Goal: Transaction & Acquisition: Download file/media

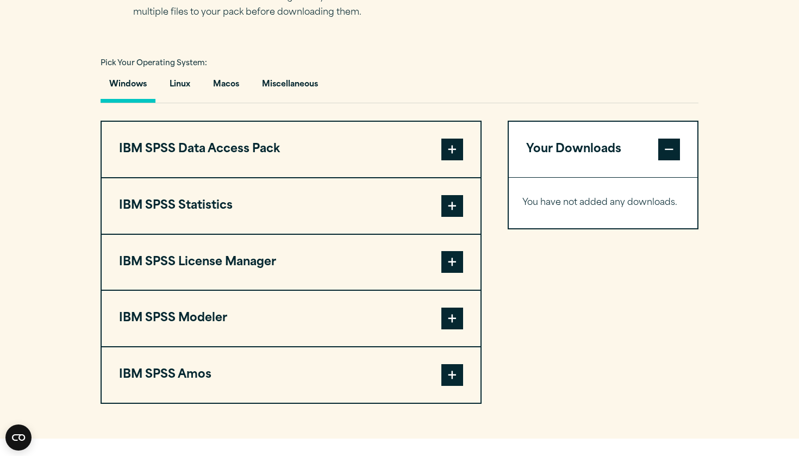
scroll to position [766, 0]
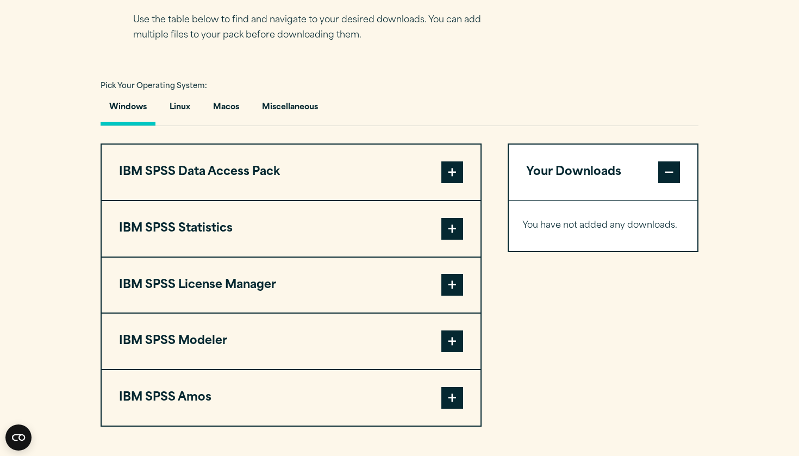
scroll to position [757, 0]
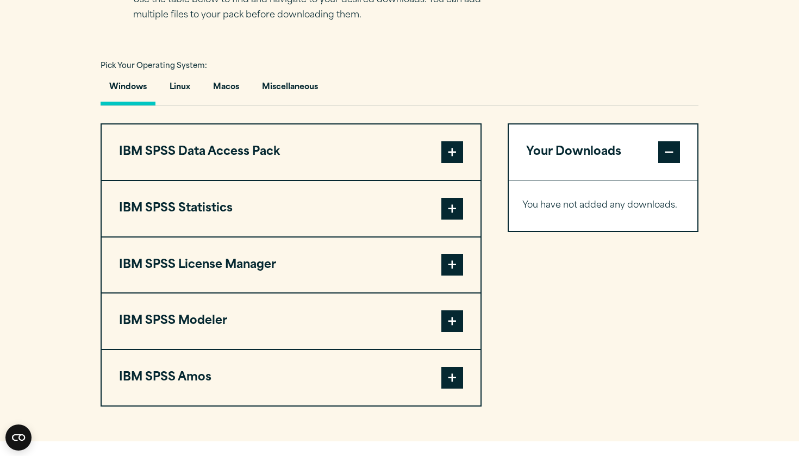
click at [238, 225] on button "IBM SPSS Statistics" at bounding box center [291, 208] width 379 height 55
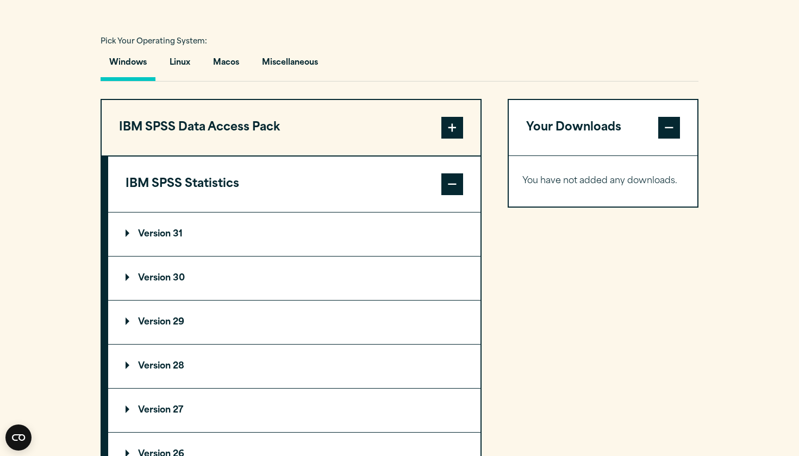
click at [211, 325] on summary "Version 29" at bounding box center [294, 321] width 372 height 43
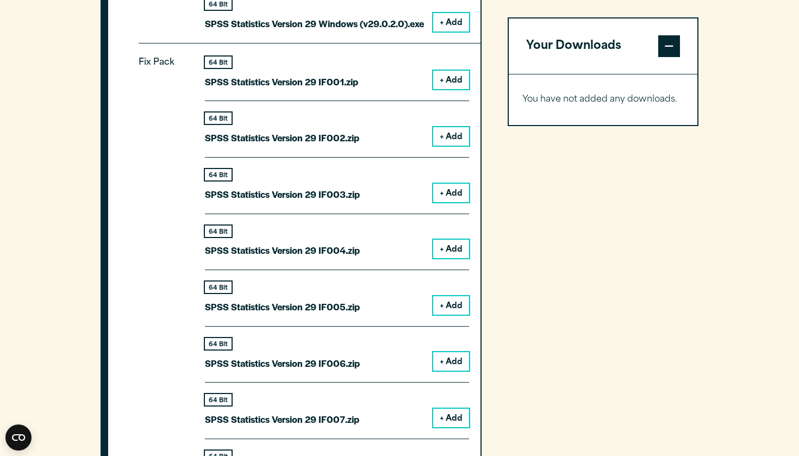
scroll to position [1256, 0]
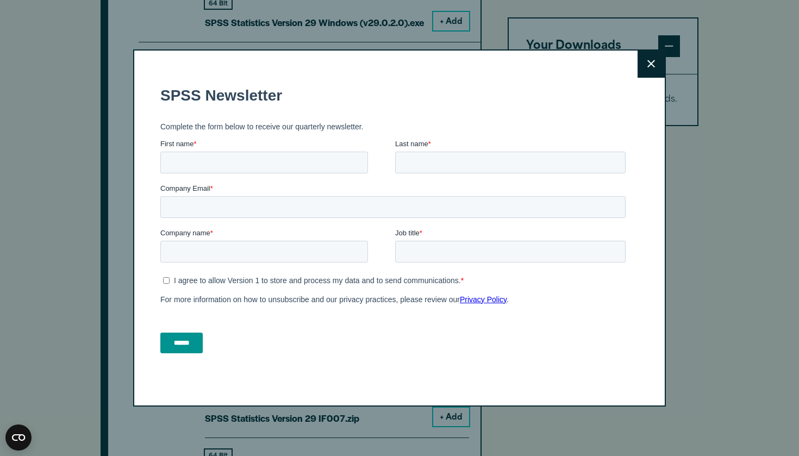
click at [653, 70] on button "Close" at bounding box center [650, 64] width 27 height 27
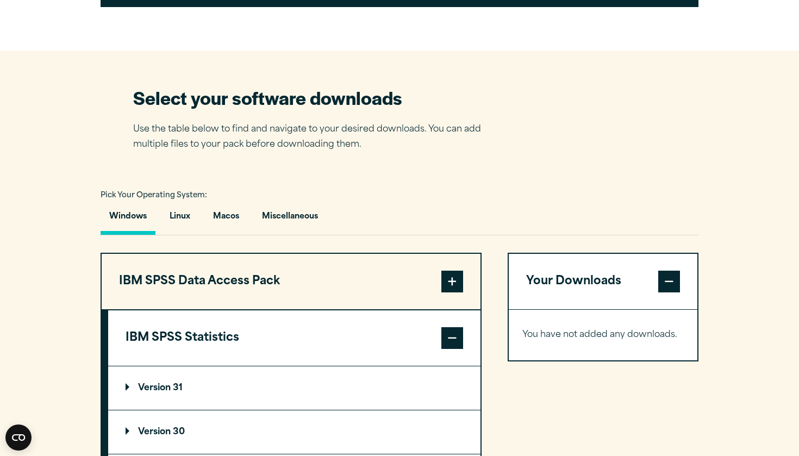
scroll to position [468, 0]
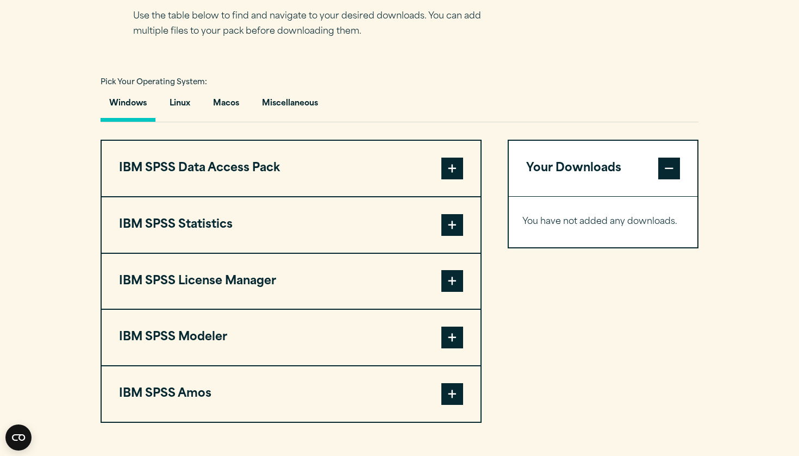
scroll to position [804, 0]
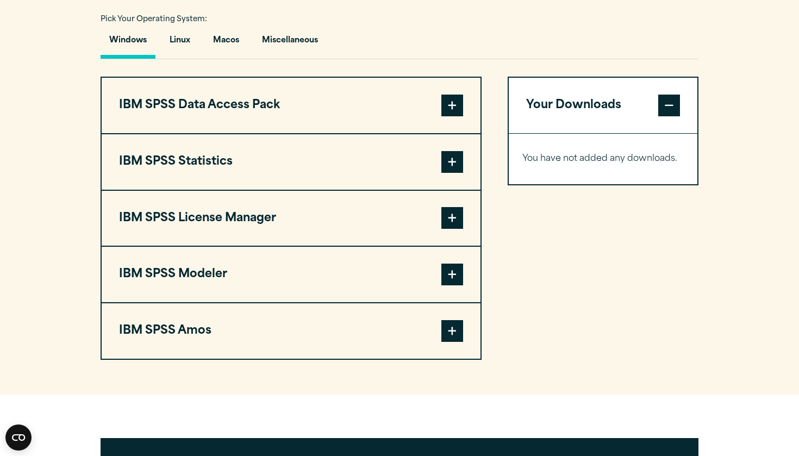
click at [371, 155] on button "IBM SPSS Statistics" at bounding box center [291, 161] width 379 height 55
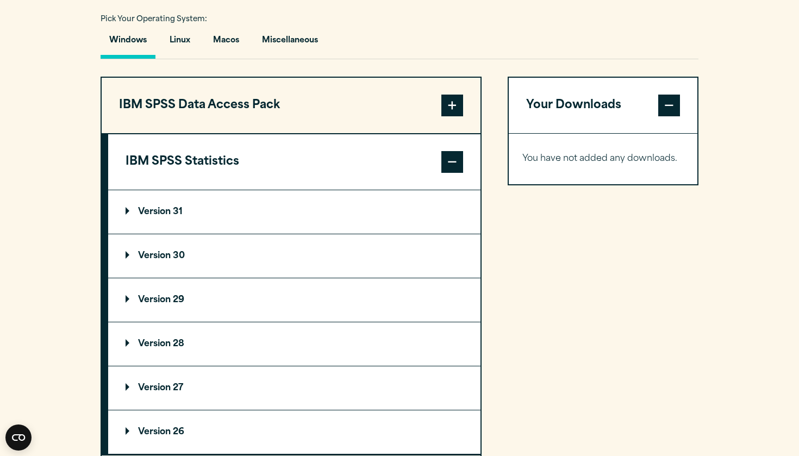
click at [273, 303] on summary "Version 29" at bounding box center [294, 299] width 372 height 43
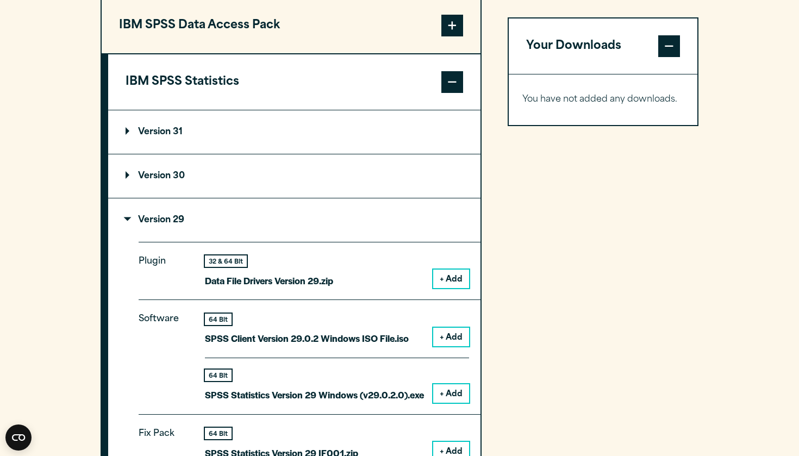
scroll to position [907, 0]
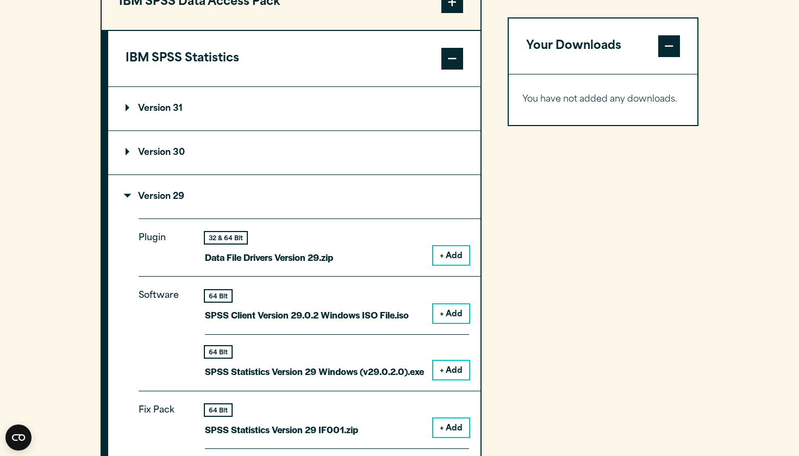
click at [445, 311] on button "+ Add" at bounding box center [451, 313] width 36 height 18
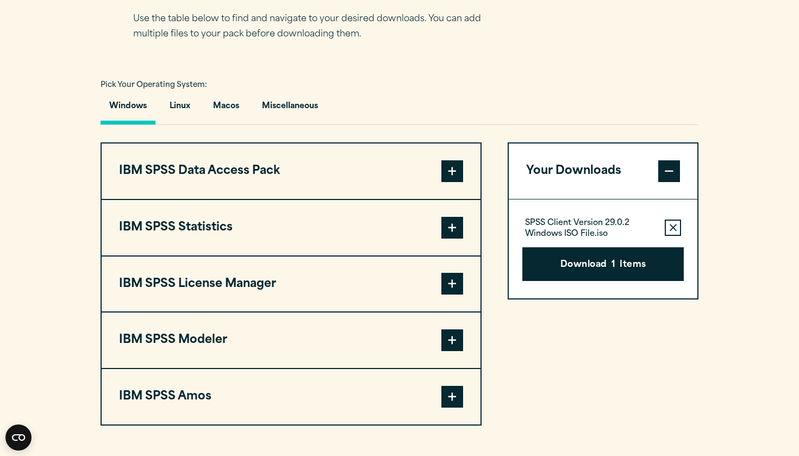
scroll to position [761, 0]
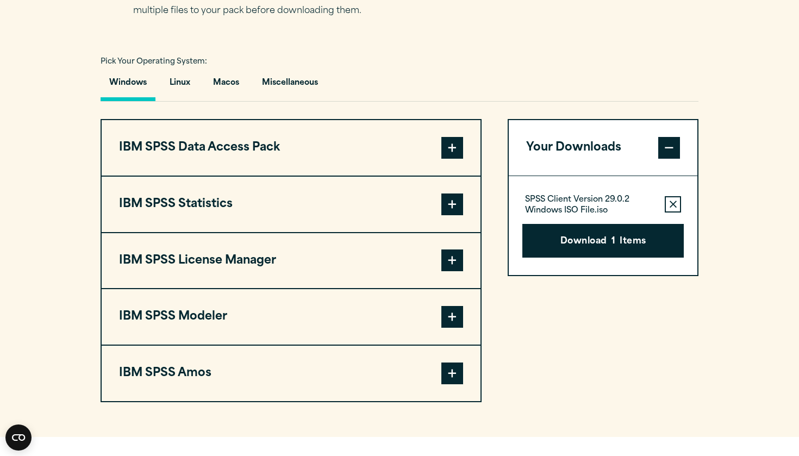
click at [415, 216] on button "IBM SPSS Statistics" at bounding box center [291, 204] width 379 height 55
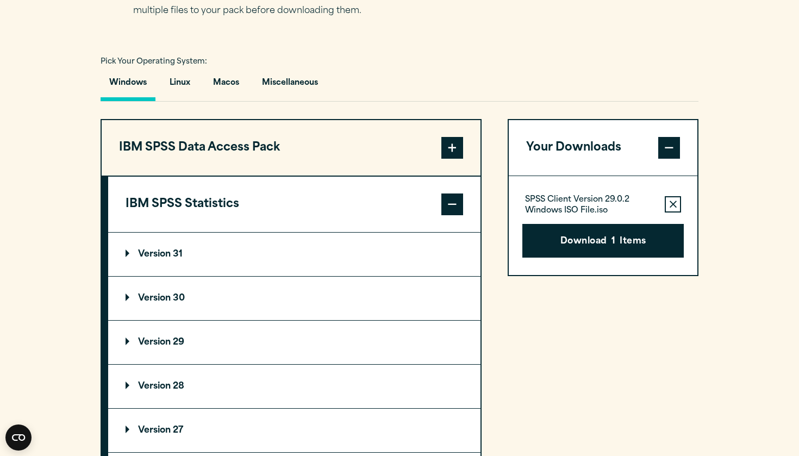
click at [365, 328] on summary "Version 29" at bounding box center [294, 342] width 372 height 43
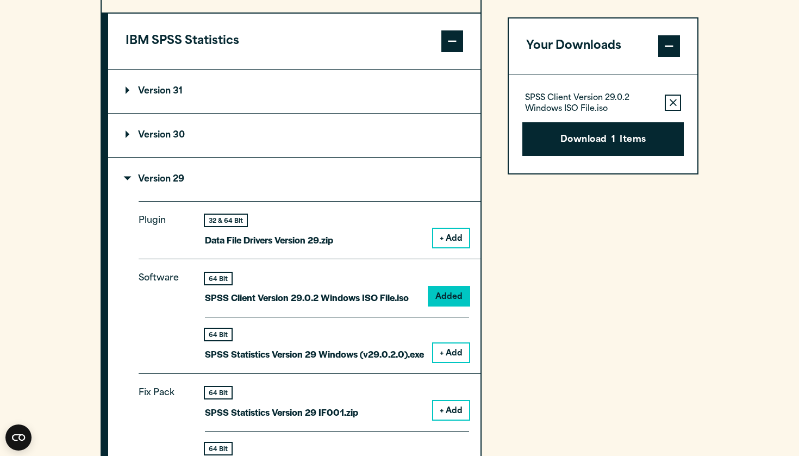
scroll to position [948, 0]
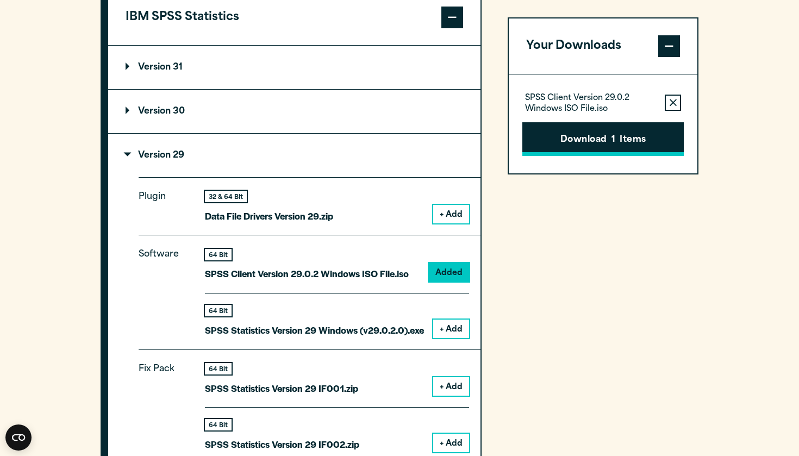
click at [573, 138] on button "Download 1 Items" at bounding box center [602, 139] width 161 height 34
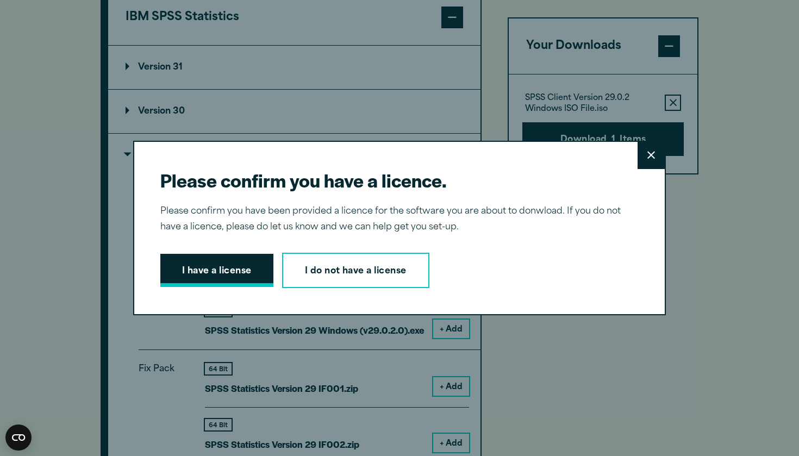
click at [246, 278] on button "I have a license" at bounding box center [216, 271] width 113 height 34
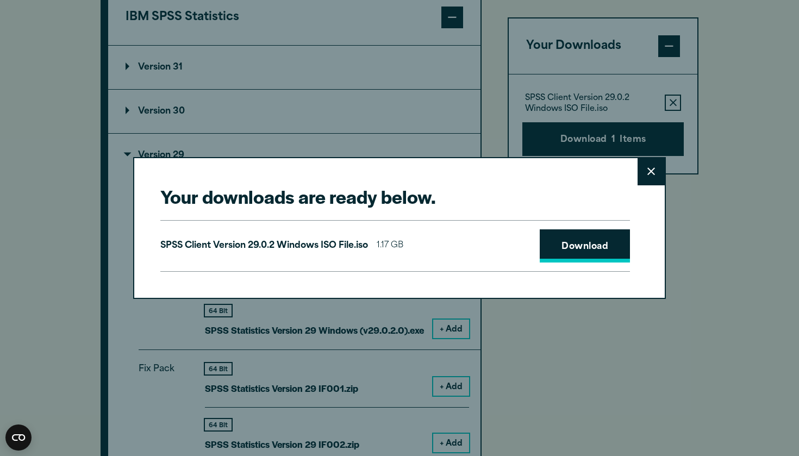
click at [588, 242] on link "Download" at bounding box center [584, 246] width 90 height 34
click at [660, 173] on button "Close" at bounding box center [650, 171] width 27 height 27
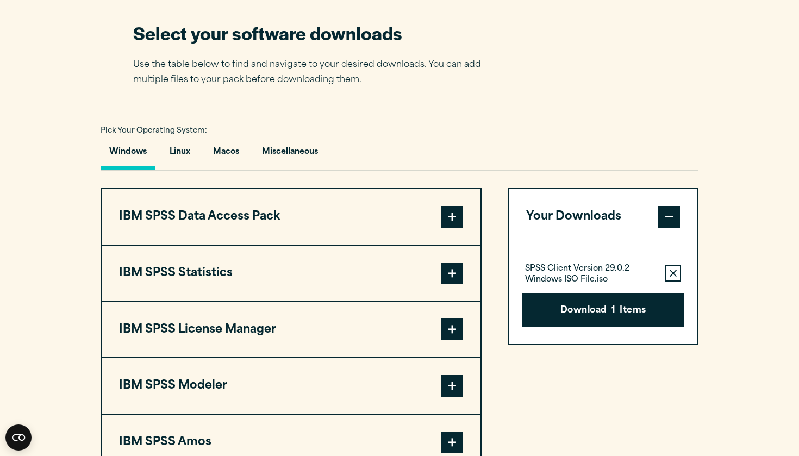
scroll to position [695, 0]
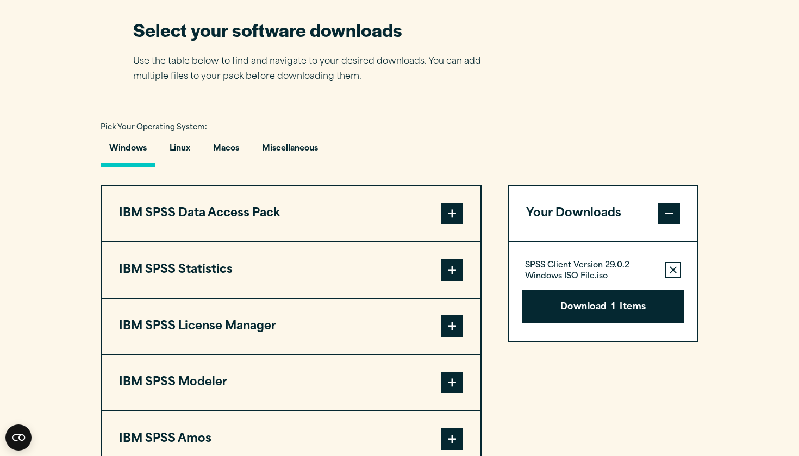
click at [344, 274] on button "IBM SPSS Statistics" at bounding box center [291, 269] width 379 height 55
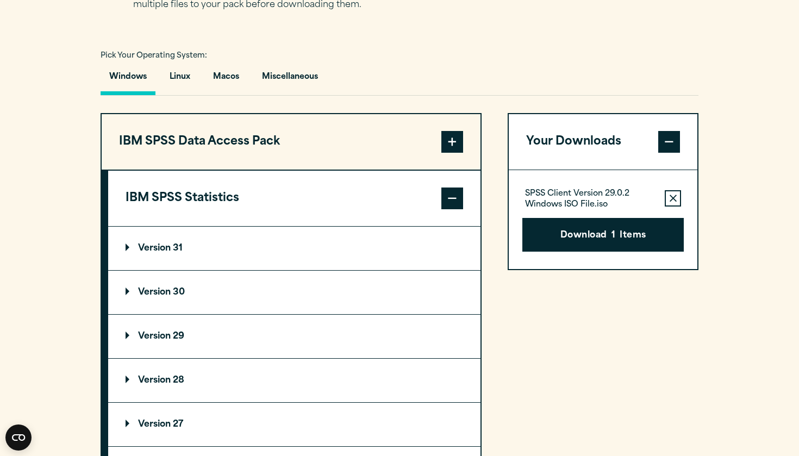
scroll to position [799, 0]
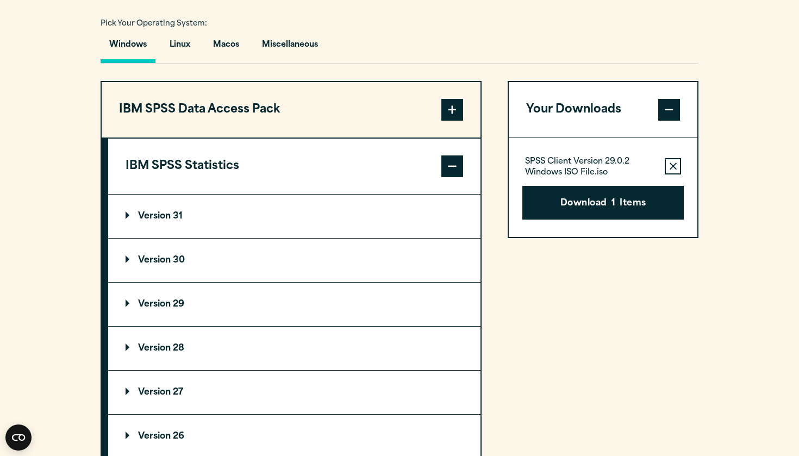
click at [348, 308] on summary "Version 29" at bounding box center [294, 304] width 372 height 43
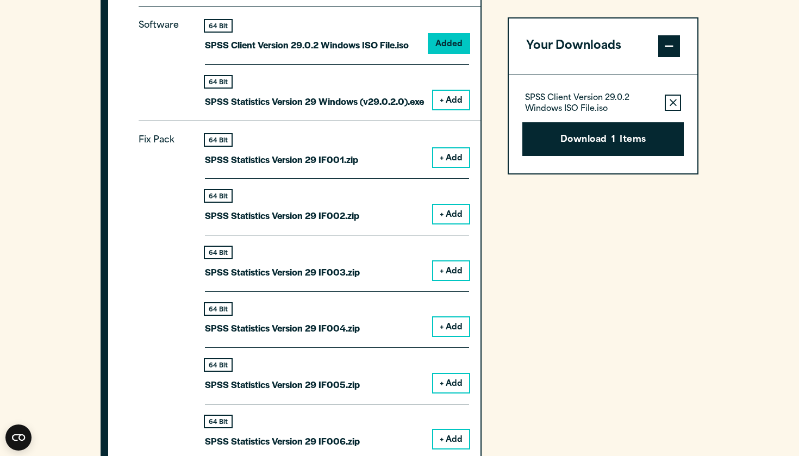
scroll to position [1139, 0]
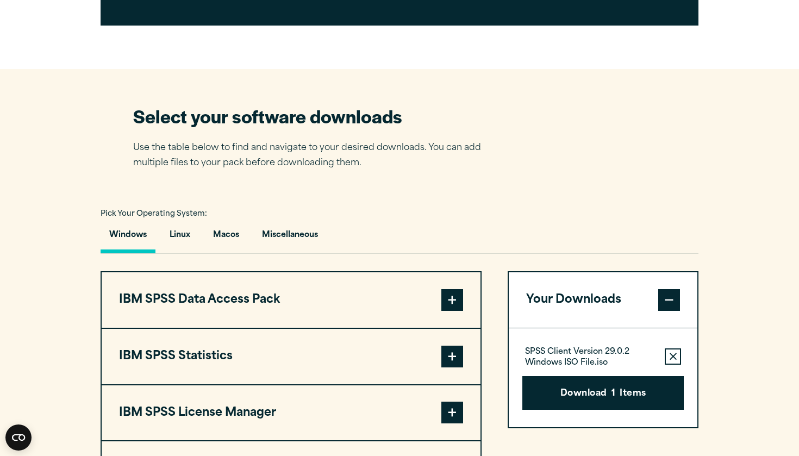
scroll to position [618, 0]
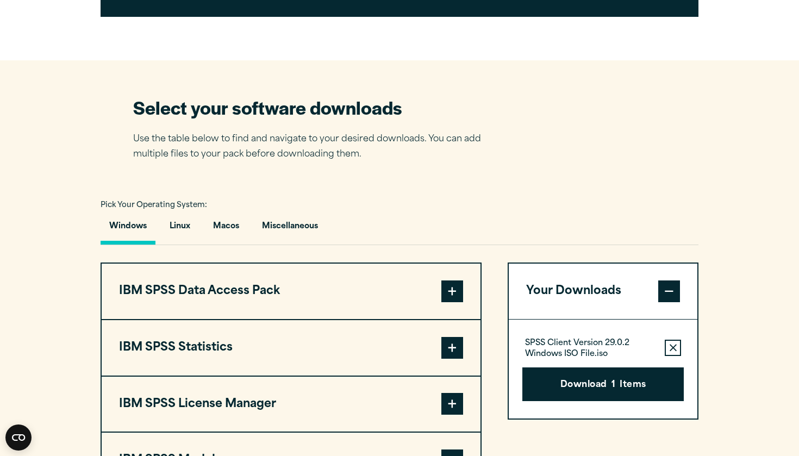
click at [413, 350] on button "IBM SPSS Statistics" at bounding box center [291, 347] width 379 height 55
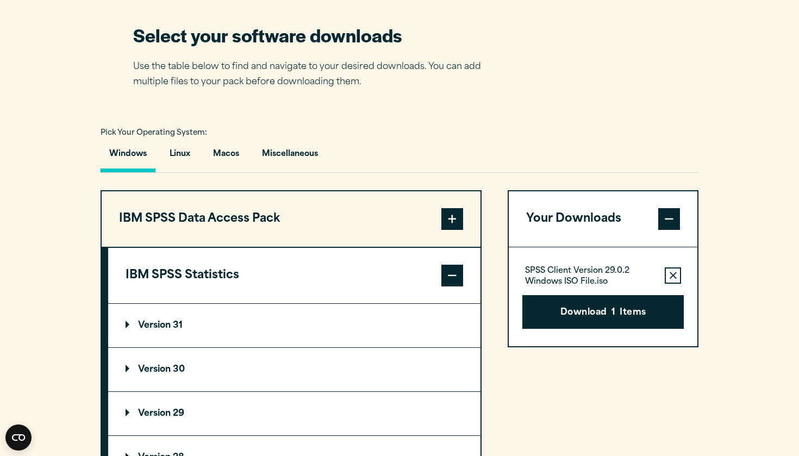
scroll to position [699, 0]
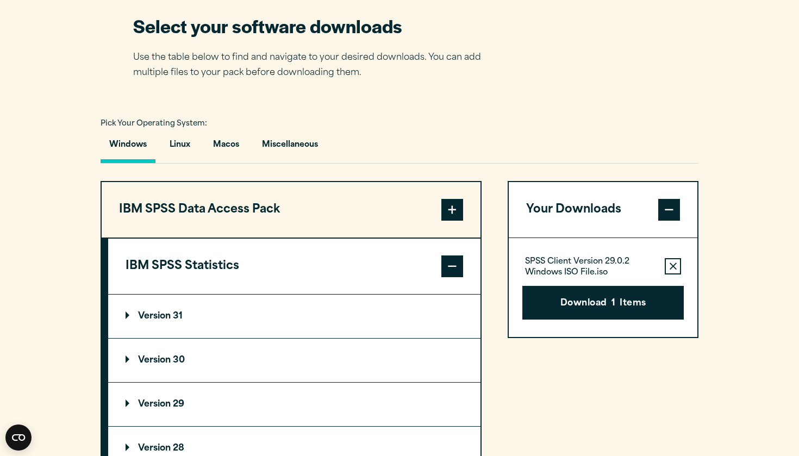
click at [393, 401] on summary "Version 29" at bounding box center [294, 403] width 372 height 43
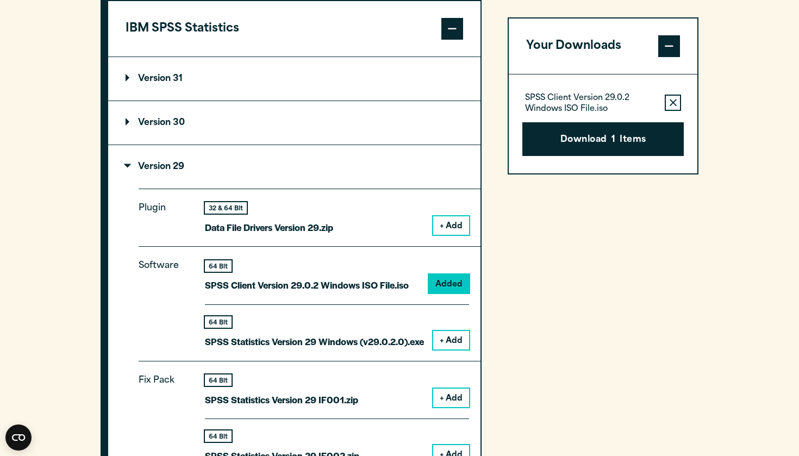
scroll to position [941, 0]
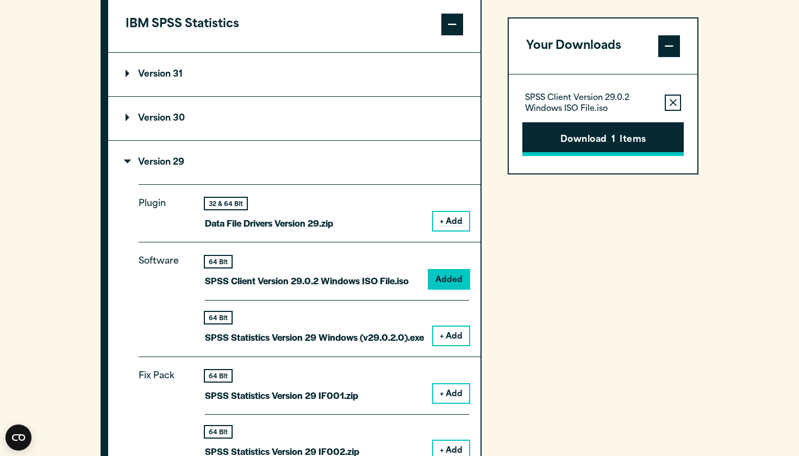
click at [582, 136] on button "Download 1 Items" at bounding box center [602, 139] width 161 height 34
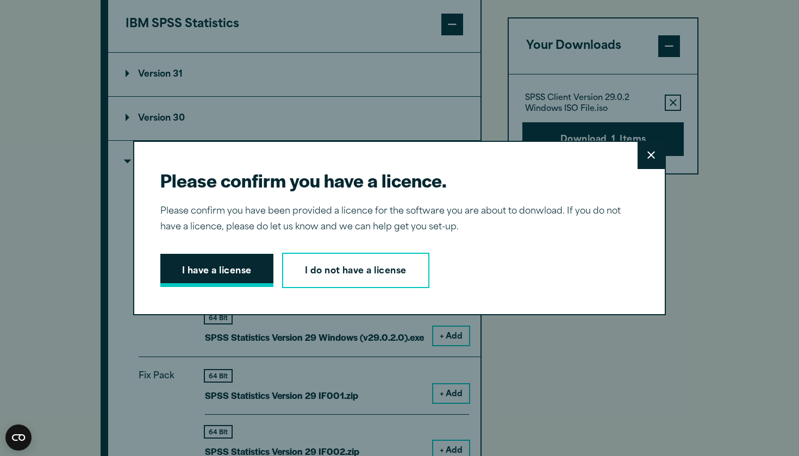
click at [237, 267] on button "I have a license" at bounding box center [216, 271] width 113 height 34
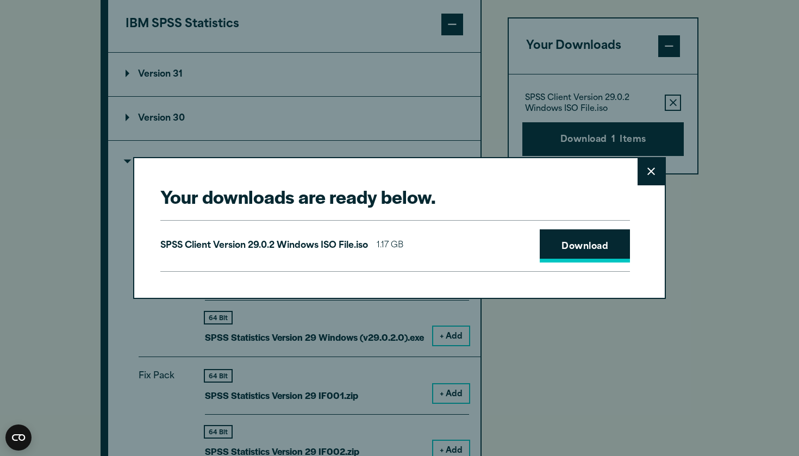
click at [579, 242] on link "Download" at bounding box center [584, 246] width 90 height 34
click at [649, 175] on icon at bounding box center [651, 171] width 8 height 8
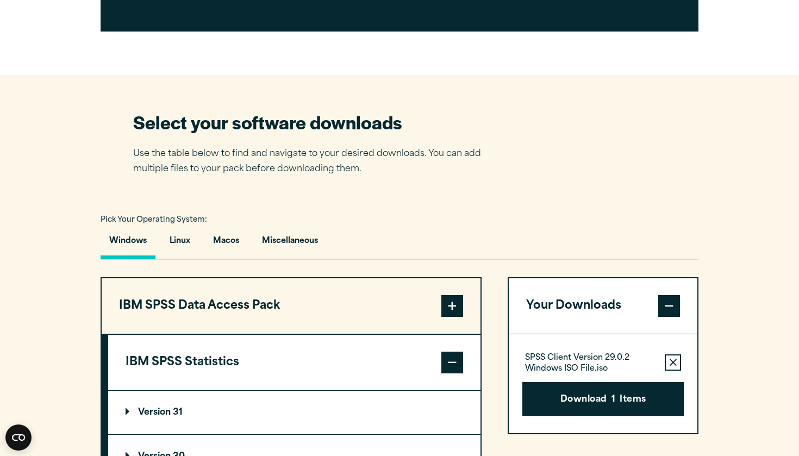
scroll to position [619, 0]
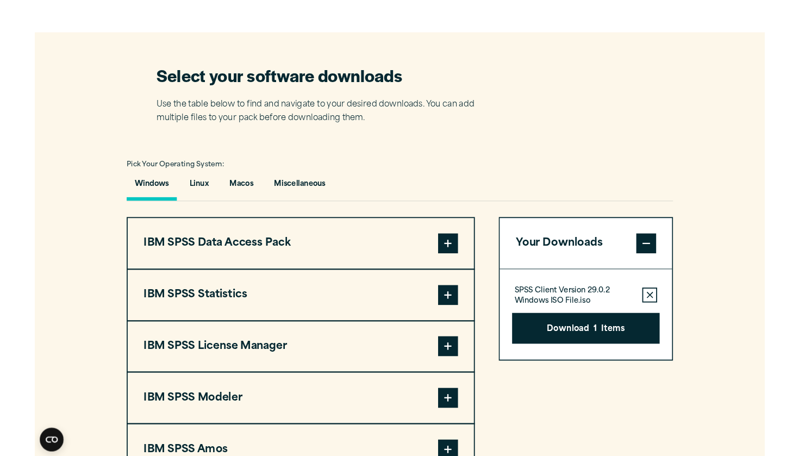
scroll to position [643, 0]
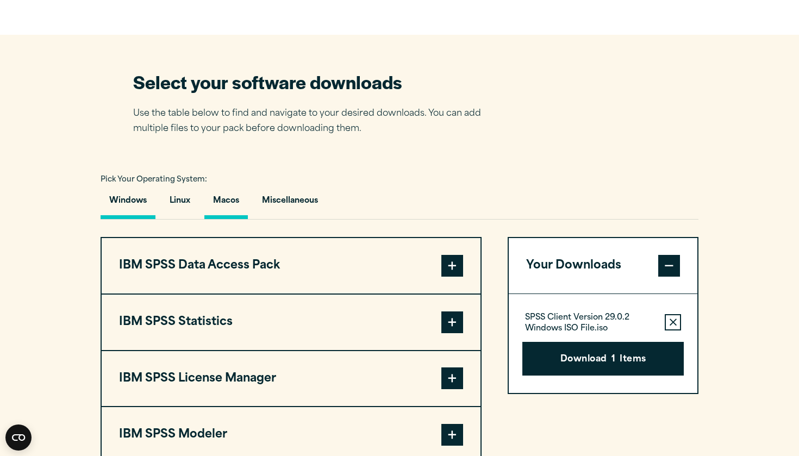
click at [235, 204] on button "Macos" at bounding box center [225, 203] width 43 height 31
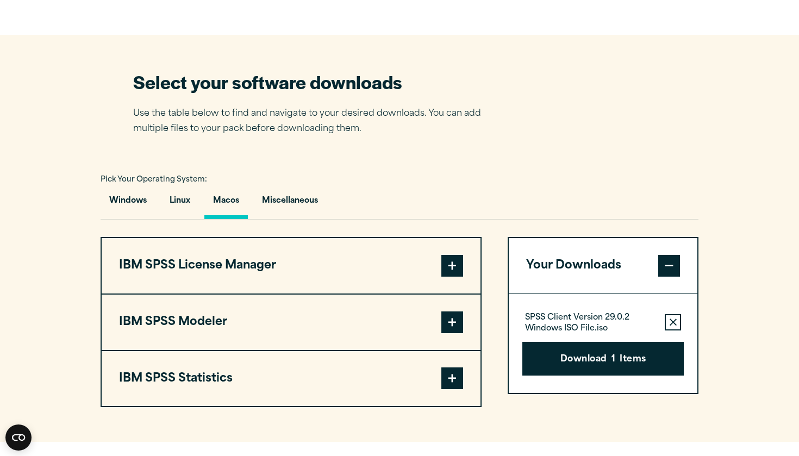
click at [328, 385] on button "IBM SPSS Statistics" at bounding box center [291, 378] width 379 height 55
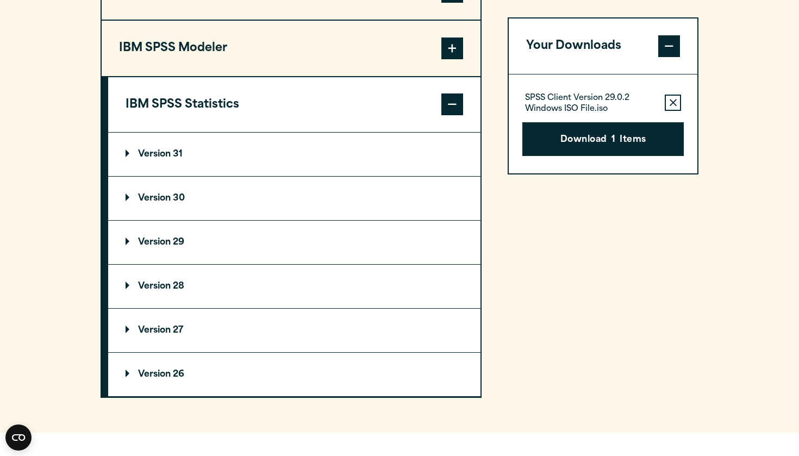
scroll to position [917, 0]
click at [162, 247] on p "Version 29" at bounding box center [155, 242] width 59 height 9
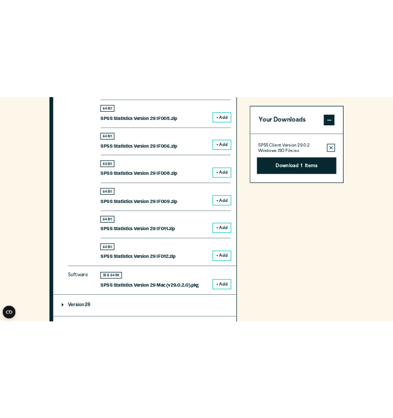
scroll to position [1497, 0]
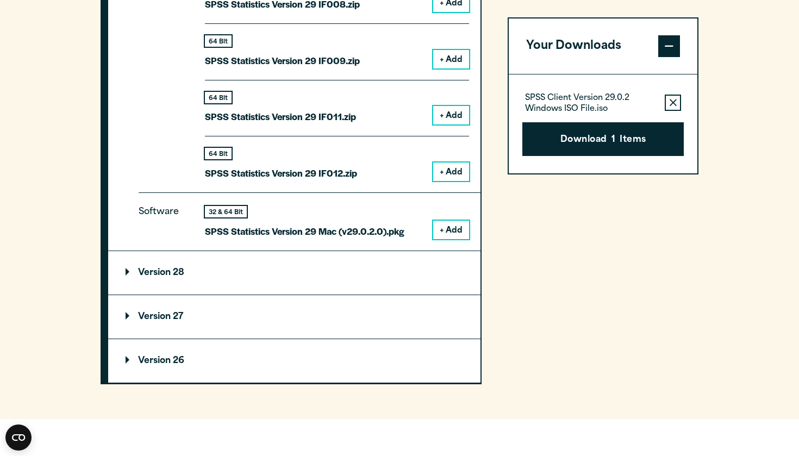
click at [453, 224] on button "+ Add" at bounding box center [451, 230] width 36 height 18
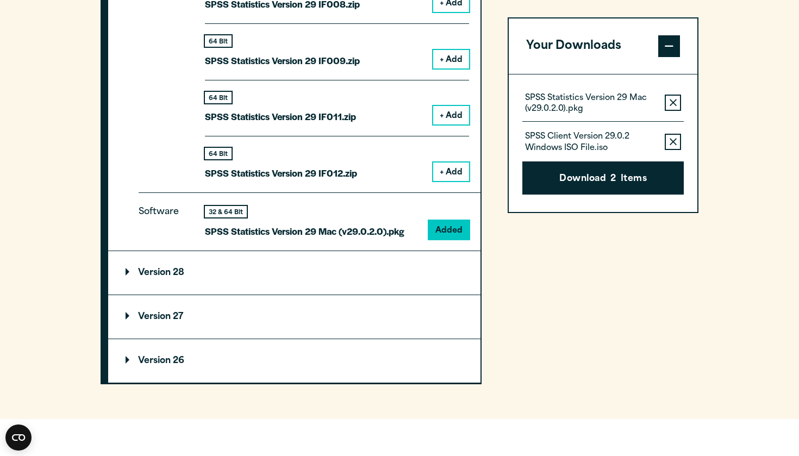
click at [678, 142] on button "Remove this item from your software download list" at bounding box center [672, 142] width 16 height 16
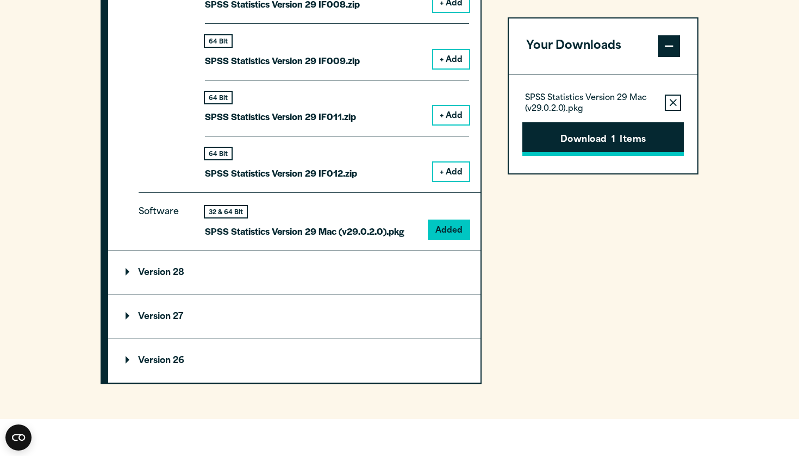
click at [605, 142] on button "Download 1 Items" at bounding box center [602, 139] width 161 height 34
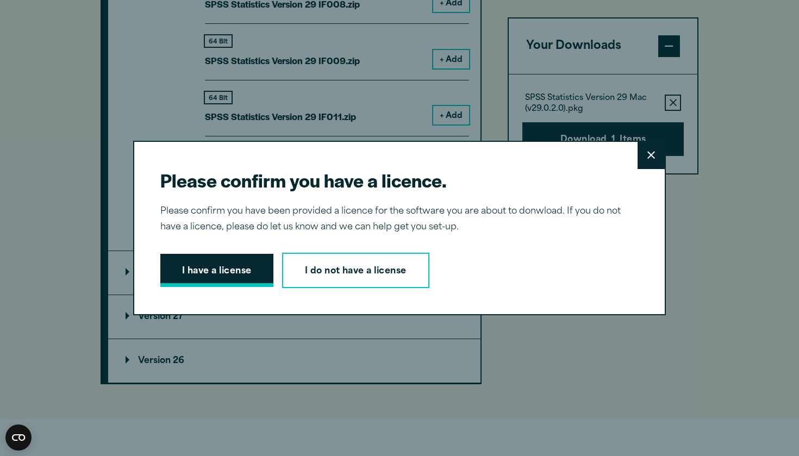
click at [237, 261] on button "I have a license" at bounding box center [216, 271] width 113 height 34
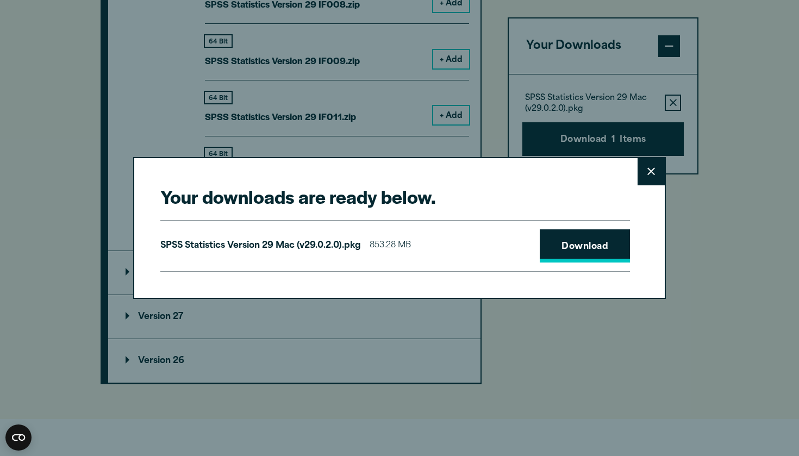
click at [591, 251] on link "Download" at bounding box center [584, 246] width 90 height 34
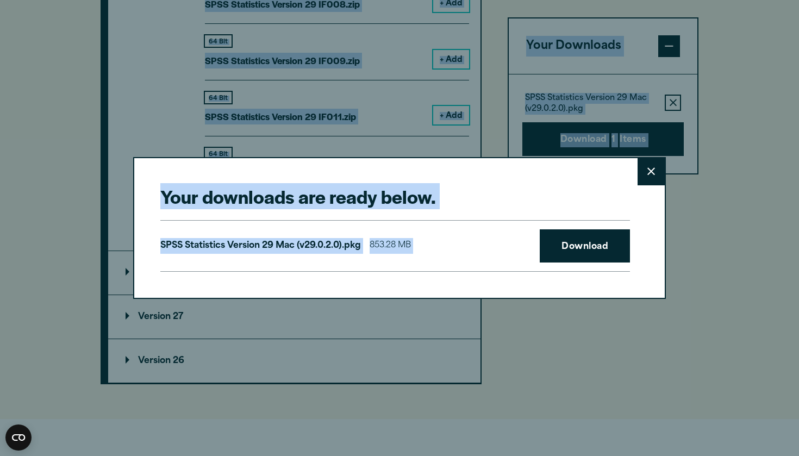
drag, startPoint x: 591, startPoint y: 251, endPoint x: 724, endPoint y: -18, distance: 300.8
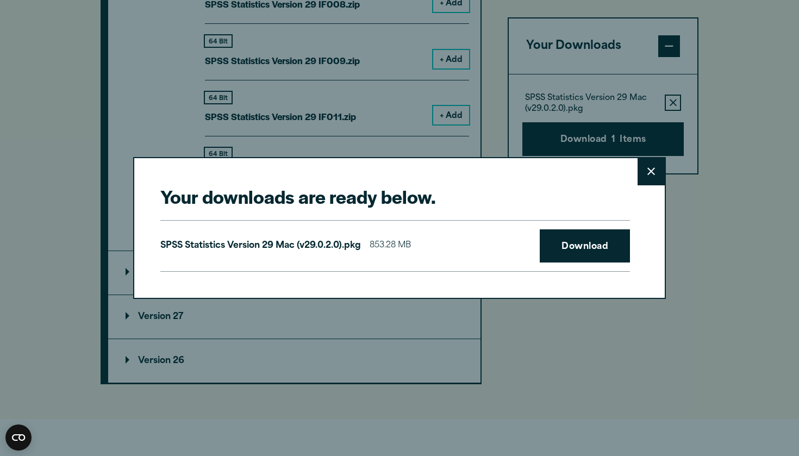
click at [400, 45] on div "Your downloads are ready below. Close SPSS Statistics Version 29 Mac (v29.0.2.0…" at bounding box center [399, 228] width 799 height 456
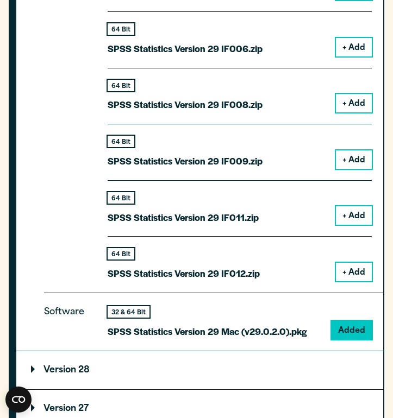
click at [89, 190] on p "Fix Pack" at bounding box center [68, 34] width 49 height 476
